Goal: Understand site structure: Understand site structure

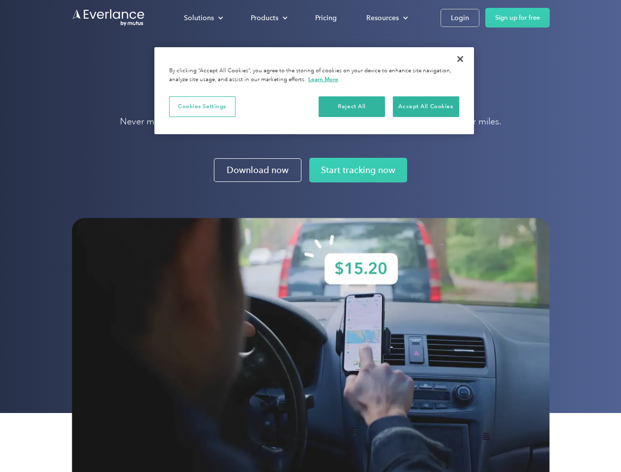
click at [310, 236] on img at bounding box center [311, 357] width 478 height 279
click at [203, 18] on div "Solutions" at bounding box center [199, 18] width 30 height 12
click at [268, 18] on div "Products" at bounding box center [265, 18] width 28 height 12
click at [386, 18] on div "Resources" at bounding box center [383, 18] width 32 height 12
click at [202, 106] on button "Cookies Settings" at bounding box center [202, 106] width 66 height 21
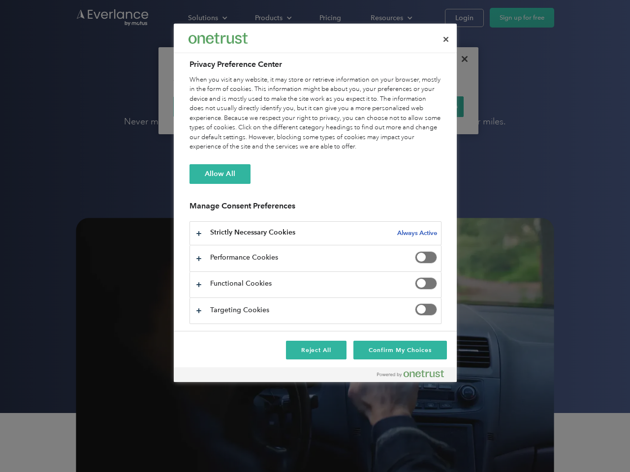
click at [352, 106] on div "When you visit any website, it may store or retrieve information on your browse…" at bounding box center [315, 113] width 252 height 77
click at [426, 106] on div "When you visit any website, it may store or retrieve information on your browse…" at bounding box center [315, 113] width 252 height 77
click at [460, 59] on div at bounding box center [315, 236] width 630 height 472
